Goal: Task Accomplishment & Management: Complete application form

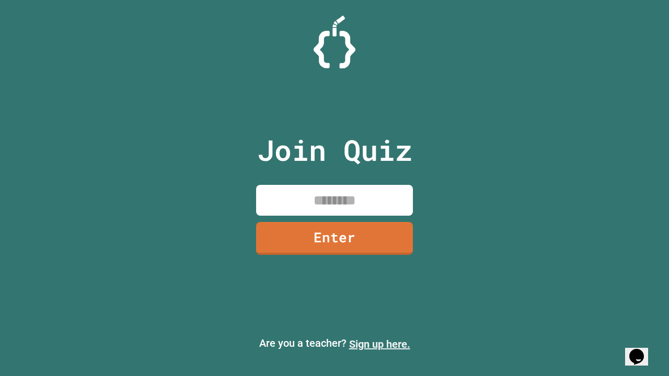
click at [380, 344] on link "Sign up here." at bounding box center [379, 344] width 61 height 13
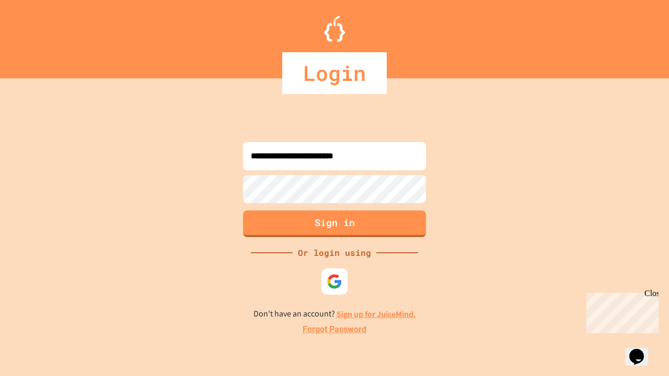
type input "**********"
